Goal: Information Seeking & Learning: Learn about a topic

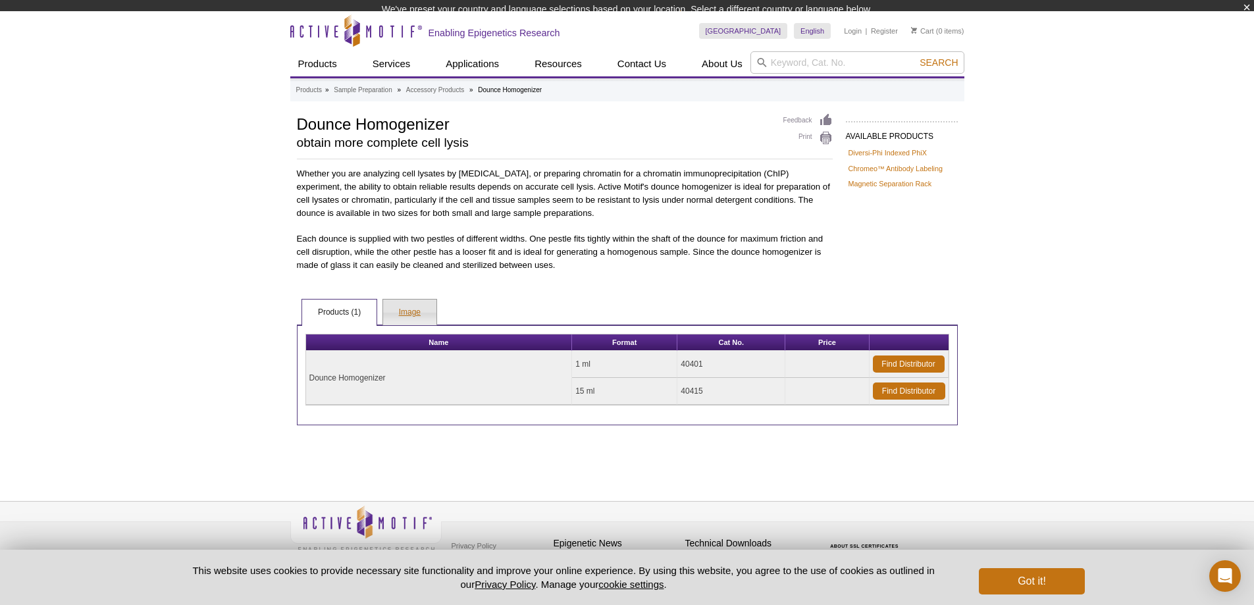
click at [417, 320] on link "Image" at bounding box center [409, 312] width 53 height 26
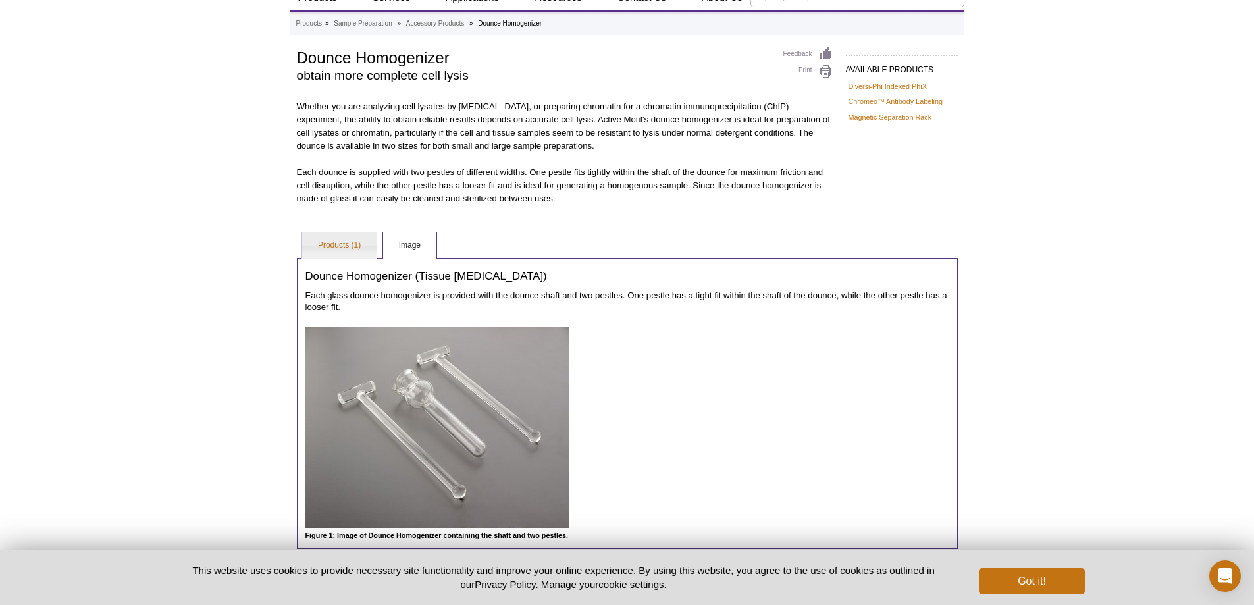
scroll to position [132, 0]
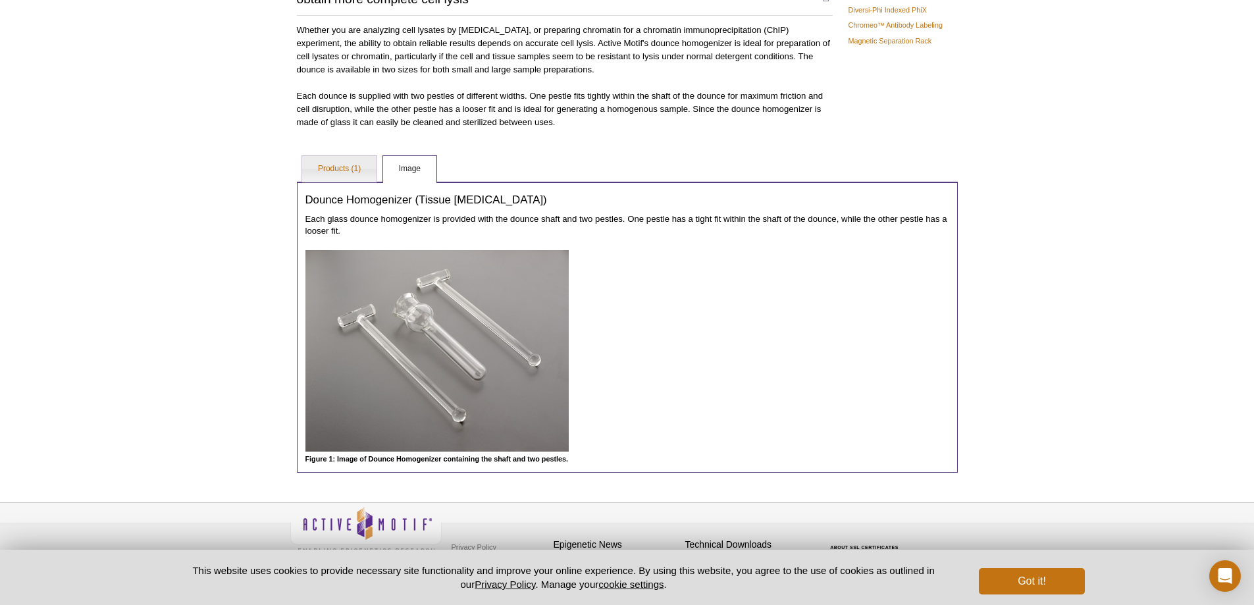
click at [352, 186] on div "Dounce Homogenizer (Tissue Grinder) Each glass dounce homogenizer is provided w…" at bounding box center [627, 327] width 661 height 291
click at [340, 157] on link "Products (1)" at bounding box center [339, 169] width 74 height 26
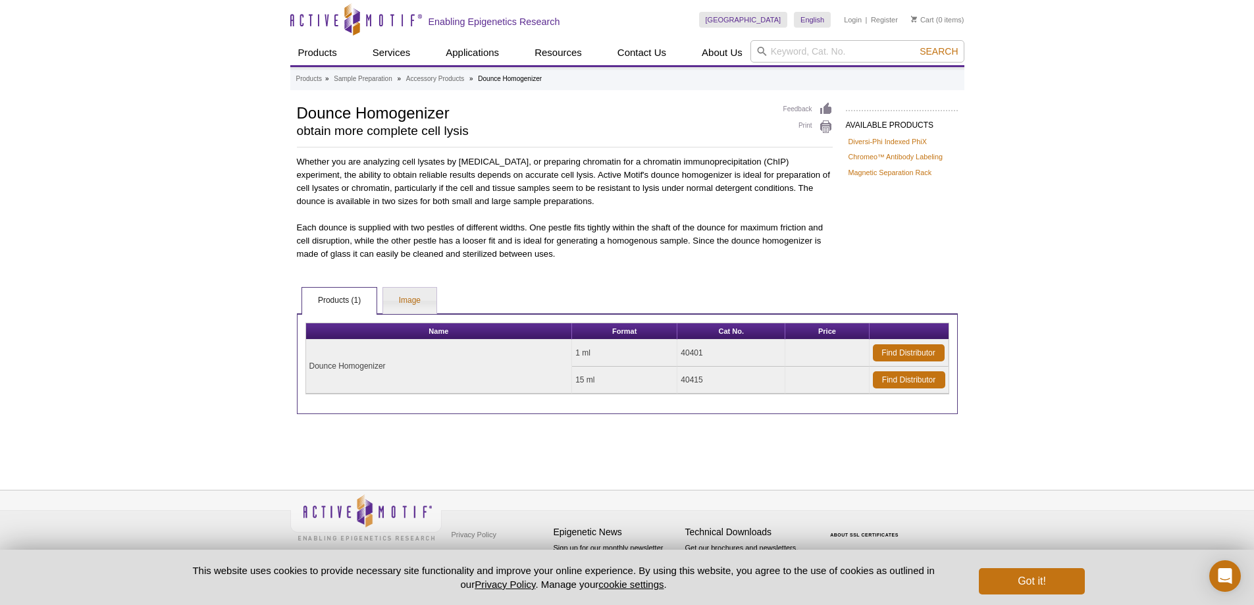
scroll to position [0, 0]
click at [586, 379] on td "15 ml" at bounding box center [629, 380] width 105 height 27
click at [436, 303] on link "Image" at bounding box center [414, 301] width 53 height 26
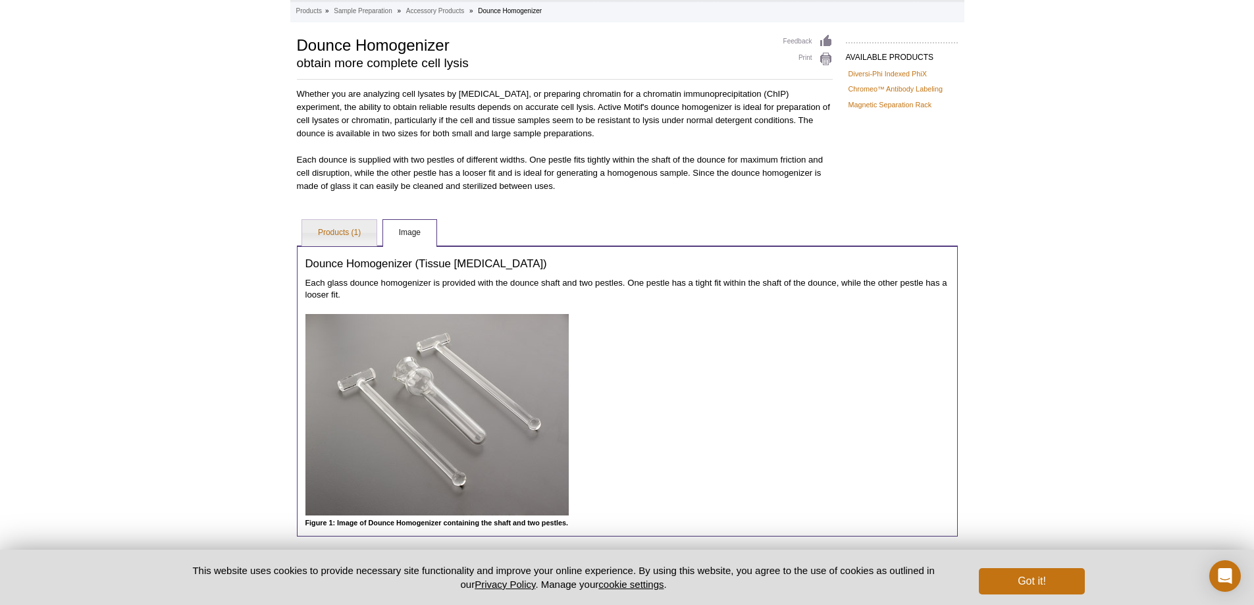
scroll to position [132, 0]
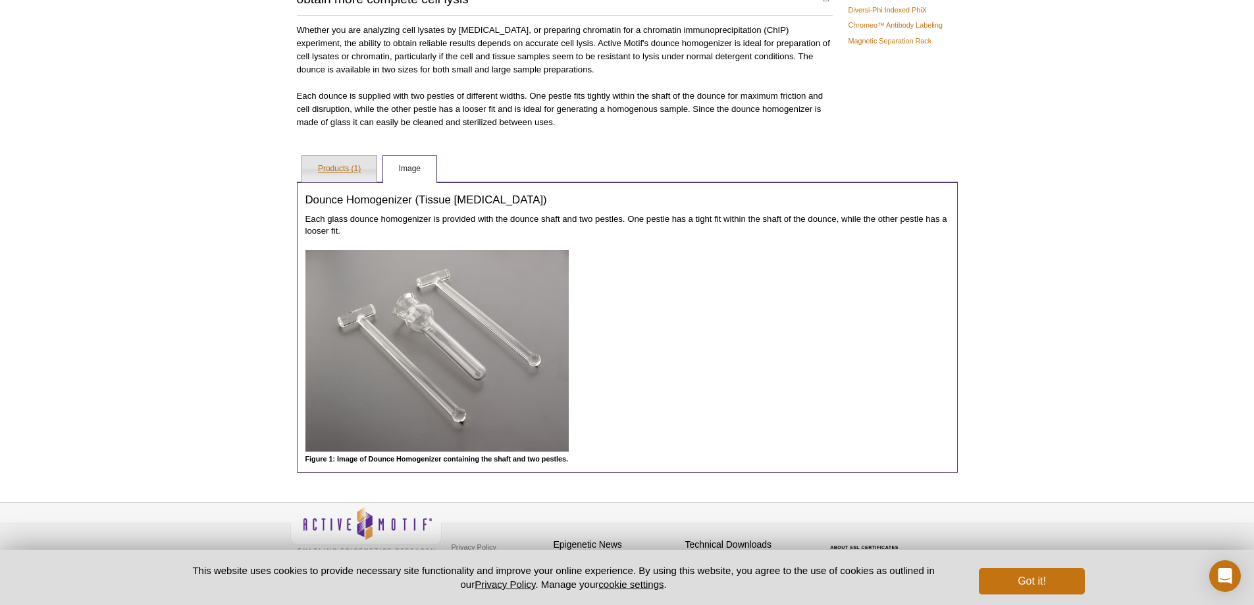
click at [341, 172] on link "Products (1)" at bounding box center [339, 169] width 74 height 26
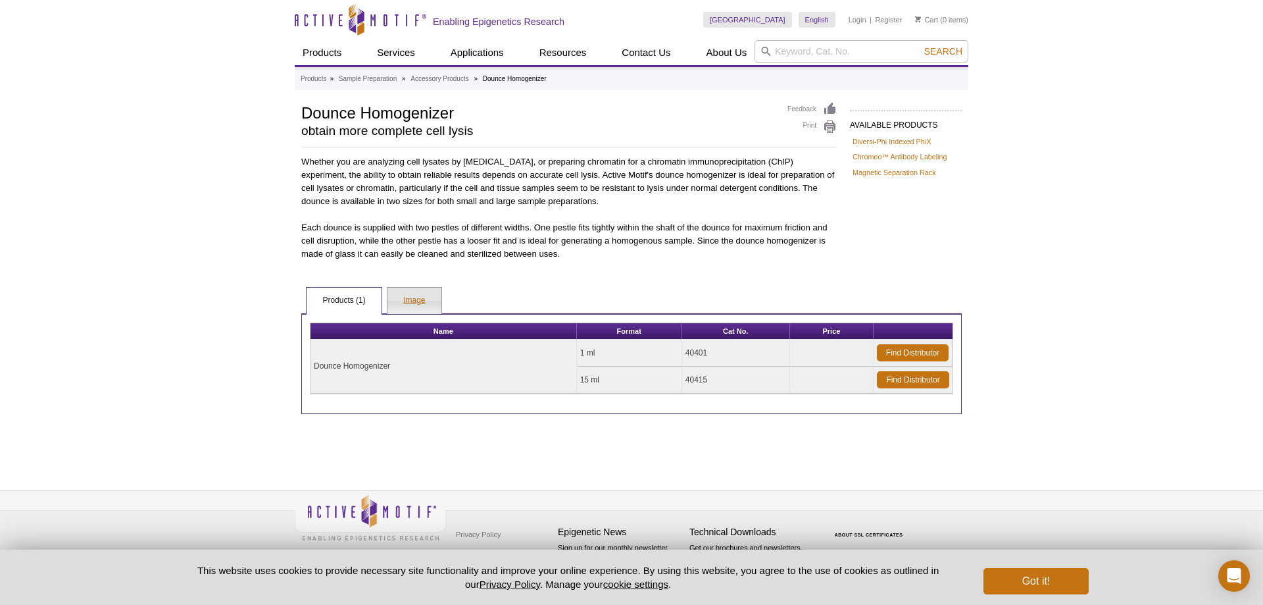
click at [414, 295] on link "Image" at bounding box center [414, 301] width 53 height 26
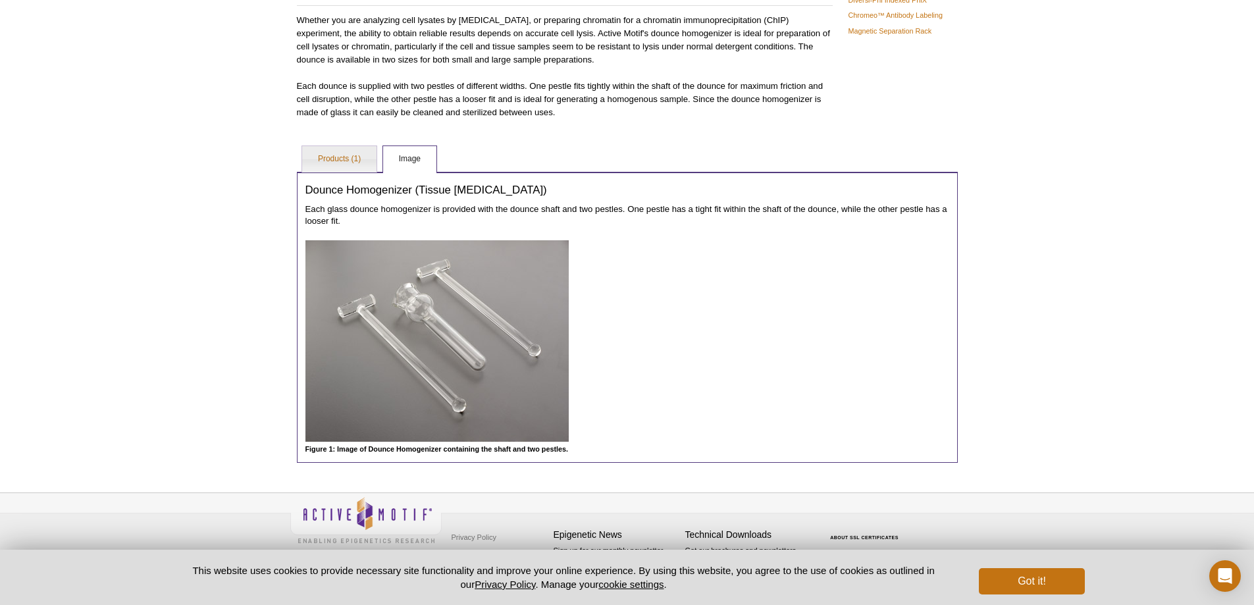
scroll to position [144, 0]
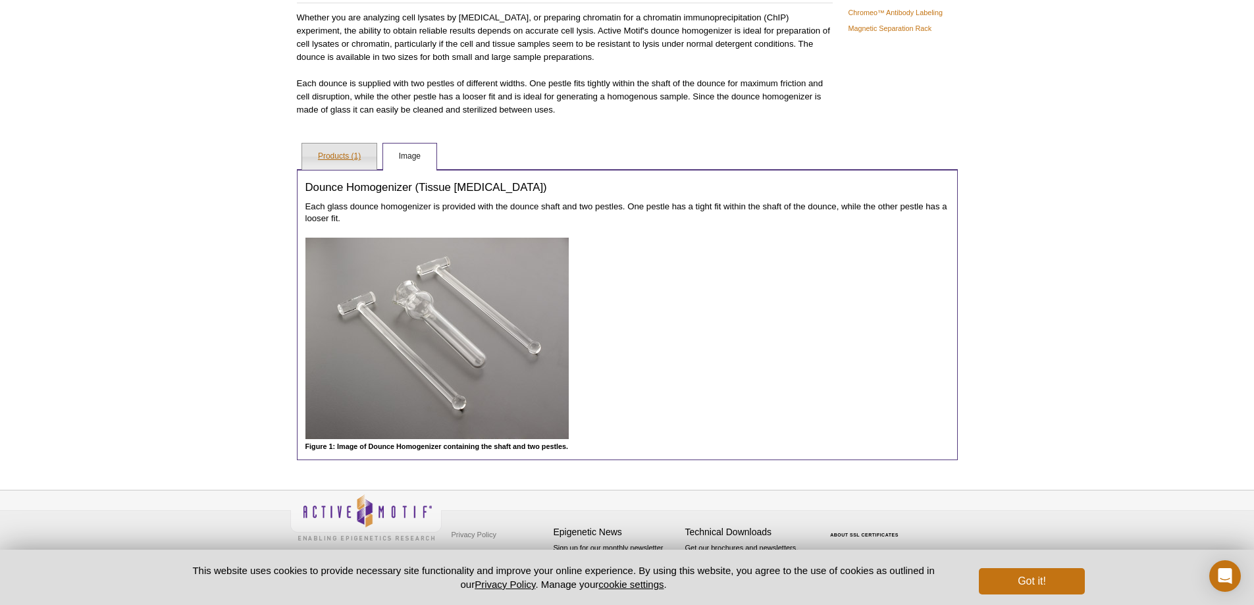
click at [326, 153] on link "Products (1)" at bounding box center [339, 156] width 74 height 26
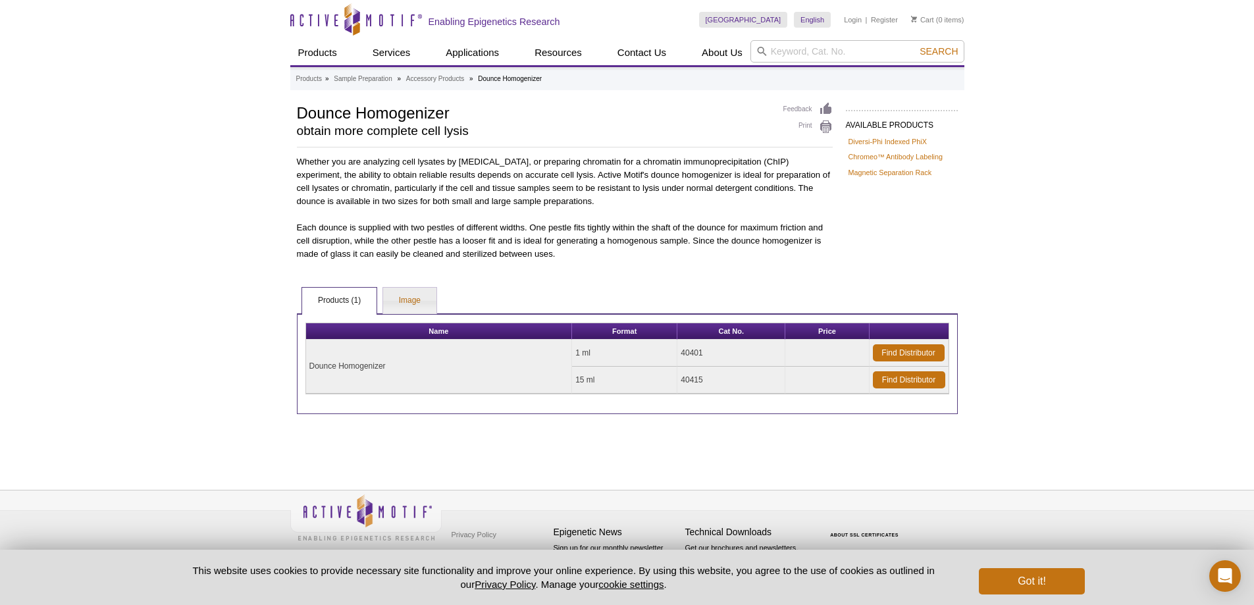
scroll to position [0, 0]
click at [430, 295] on link "Image" at bounding box center [414, 301] width 53 height 26
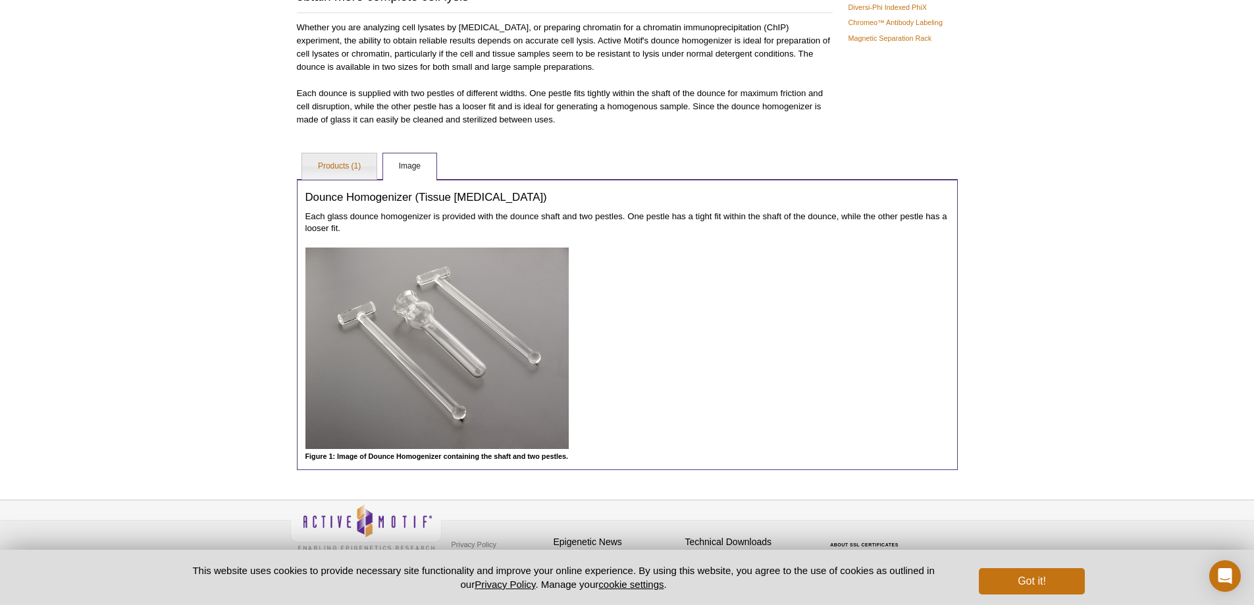
scroll to position [144, 0]
